Goal: Find specific page/section: Find specific page/section

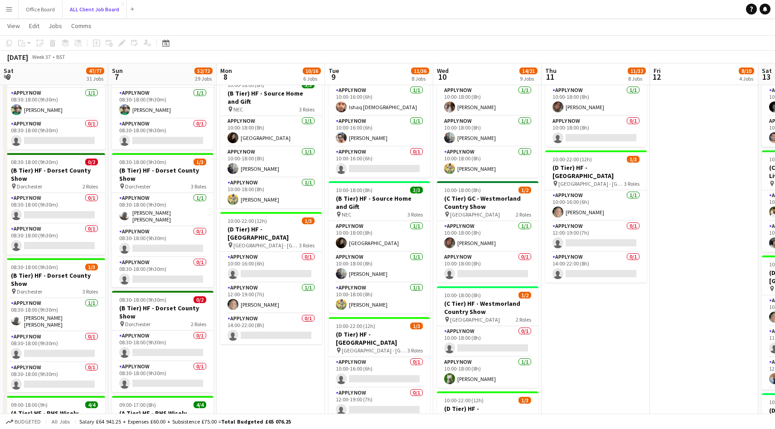
scroll to position [0, 349]
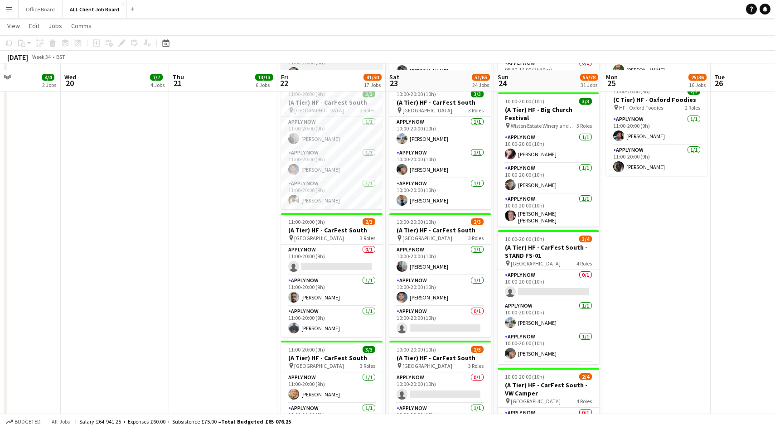
scroll to position [1189, 0]
